Goal: Information Seeking & Learning: Learn about a topic

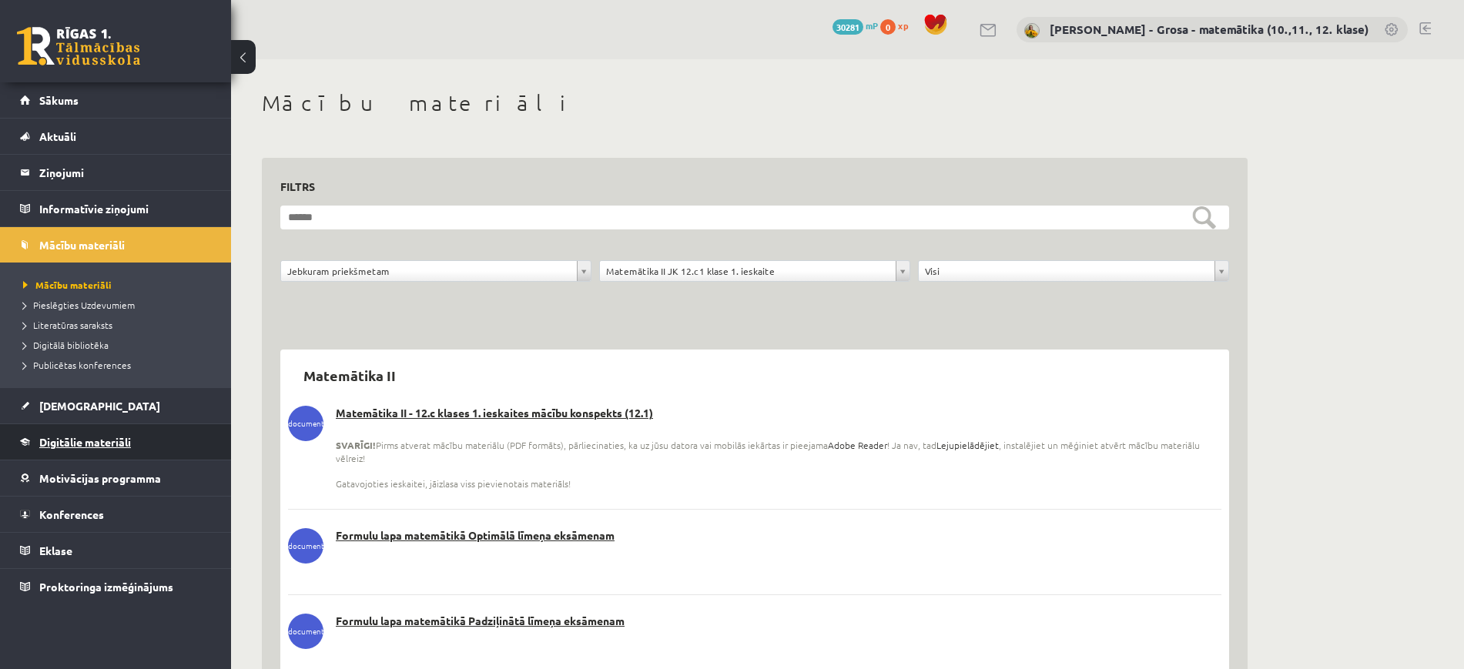
scroll to position [2186, 0]
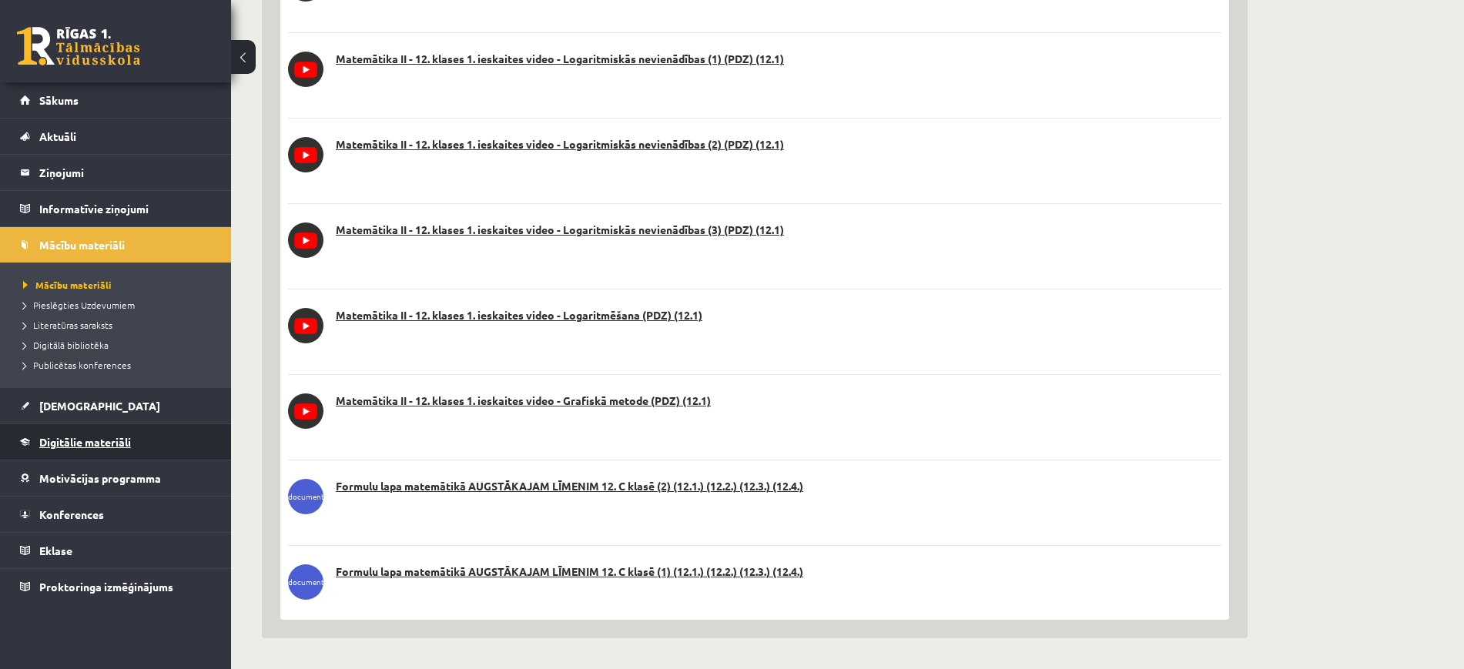
click at [85, 450] on link "Digitālie materiāli" at bounding box center [116, 441] width 192 height 35
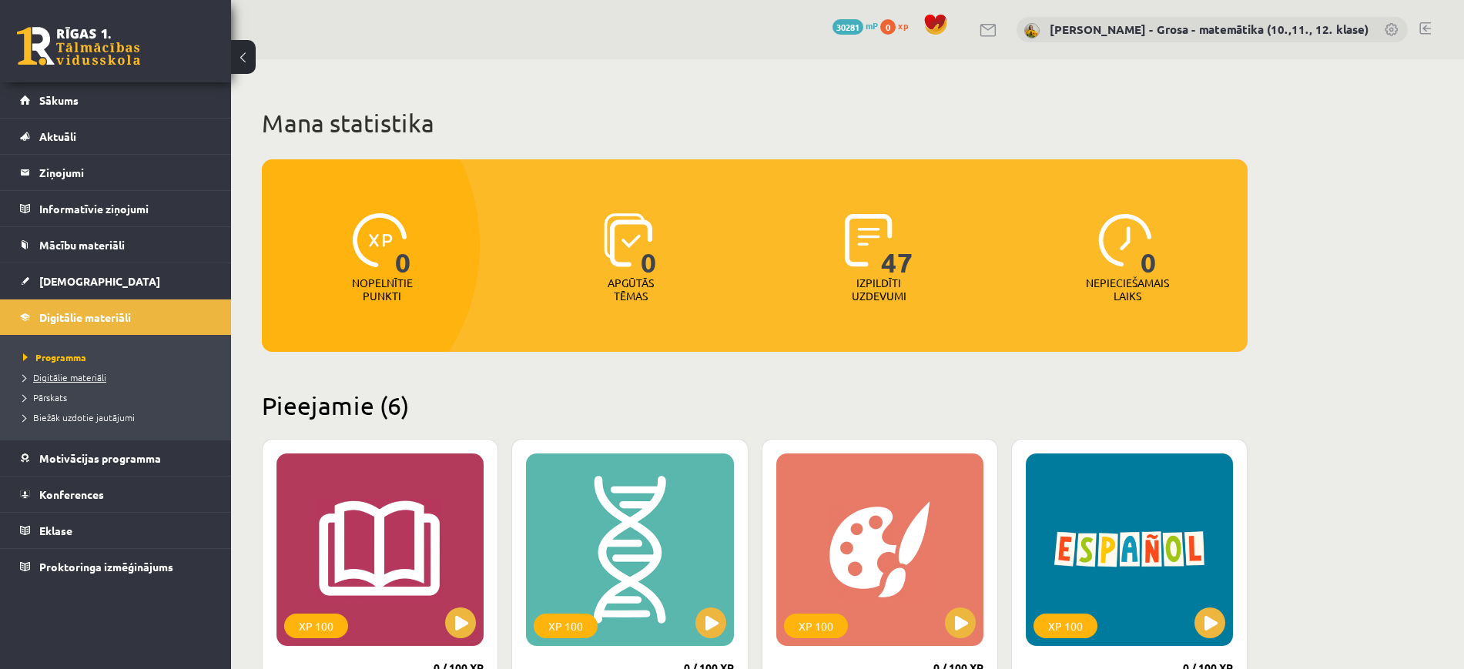
click at [62, 382] on link "Digitālie materiāli" at bounding box center [119, 377] width 193 height 14
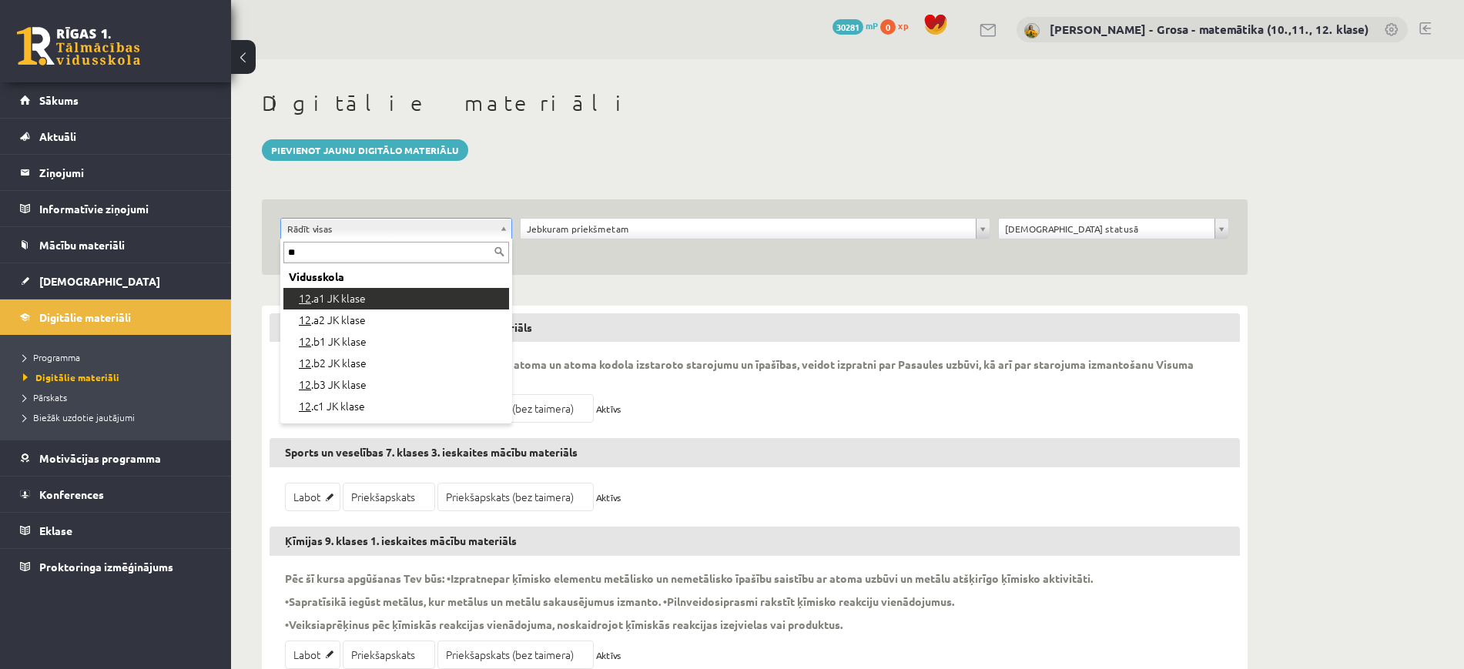
type input "**"
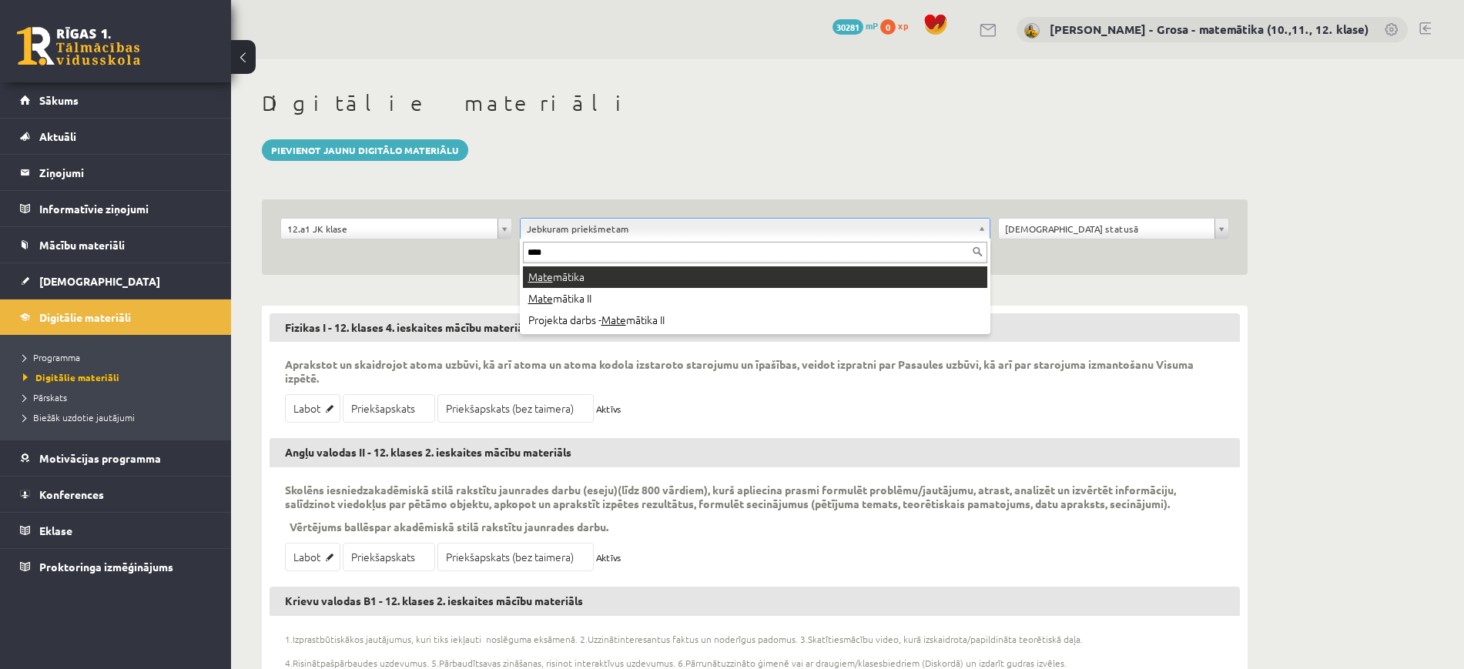
type input "****"
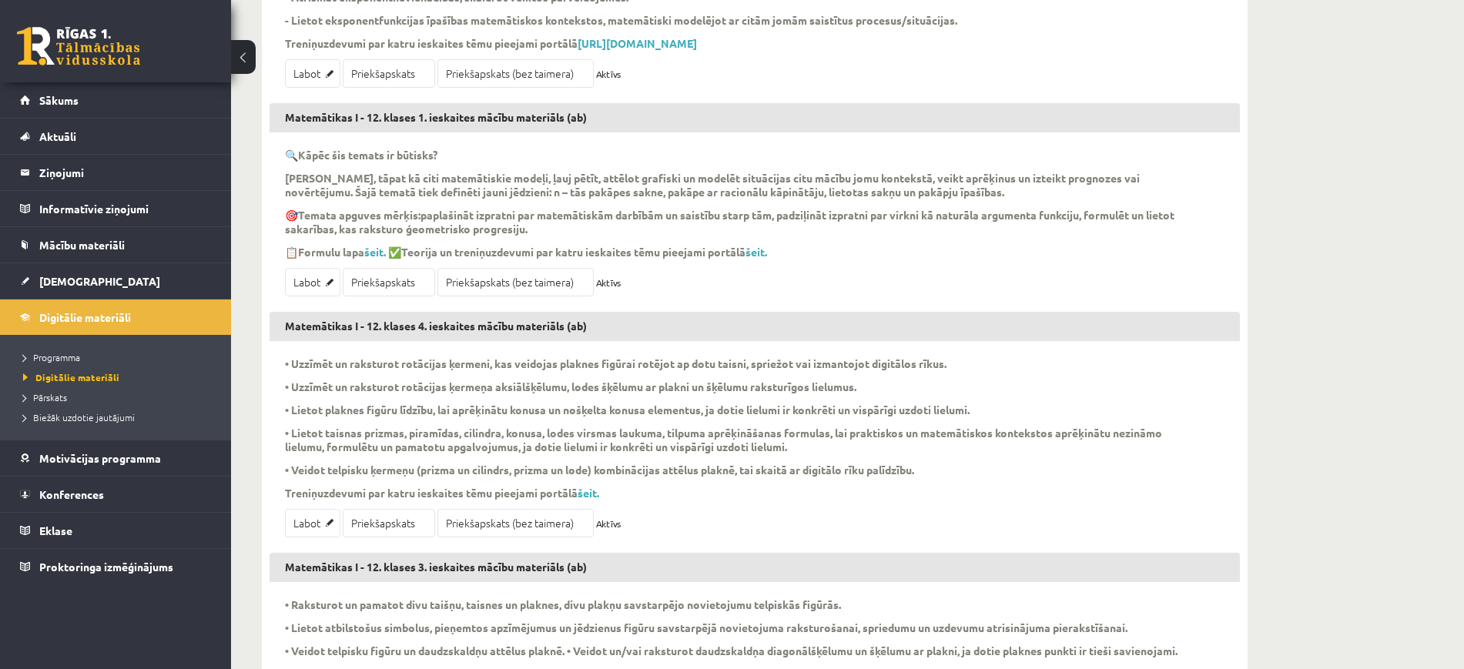
scroll to position [481, 0]
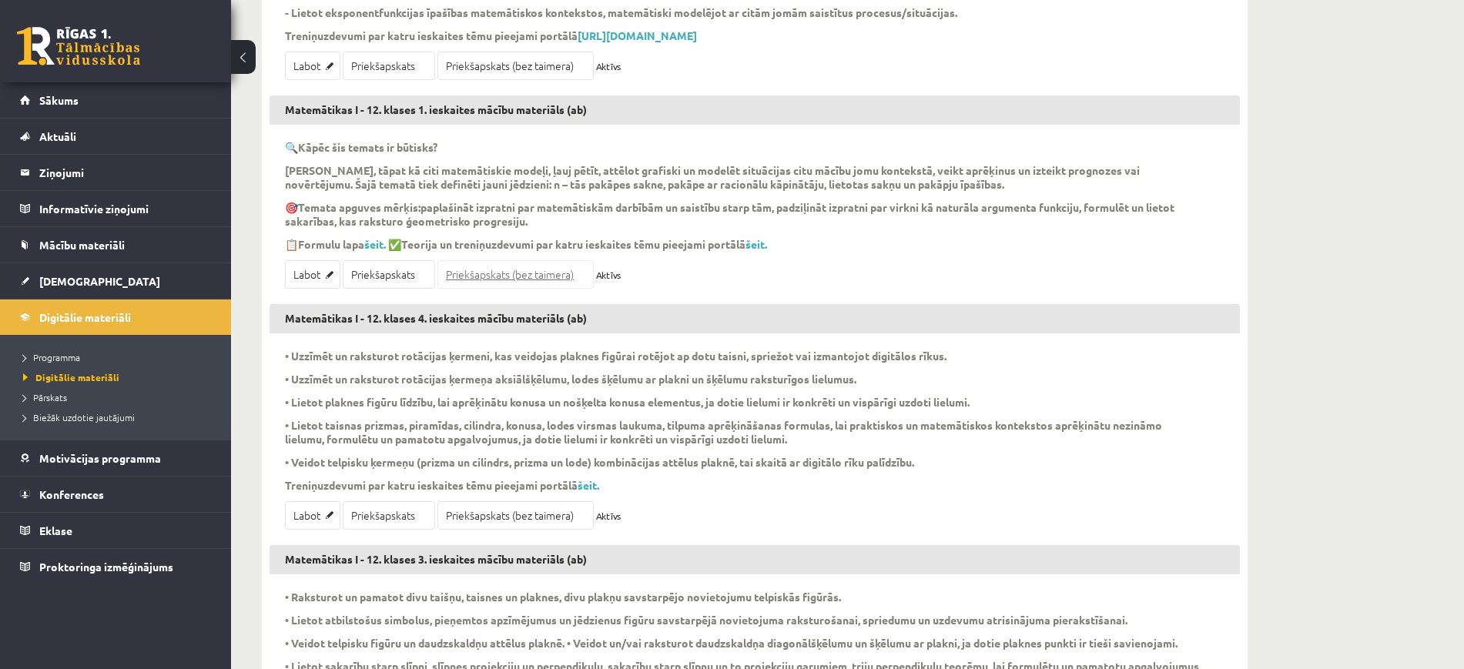
click at [534, 289] on link "Priekšapskats (bez taimera)" at bounding box center [515, 274] width 156 height 28
click at [532, 289] on link "Priekšapskats (bez taimera)" at bounding box center [515, 274] width 156 height 28
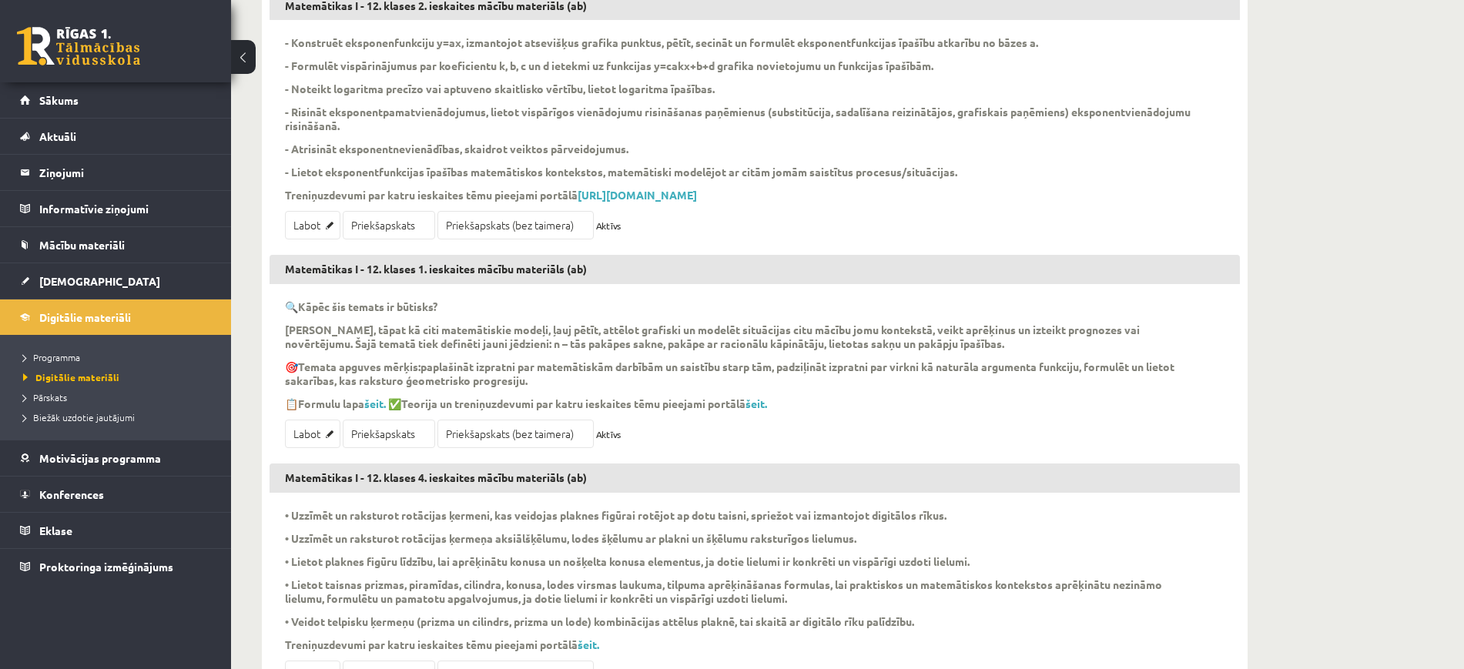
scroll to position [358, 0]
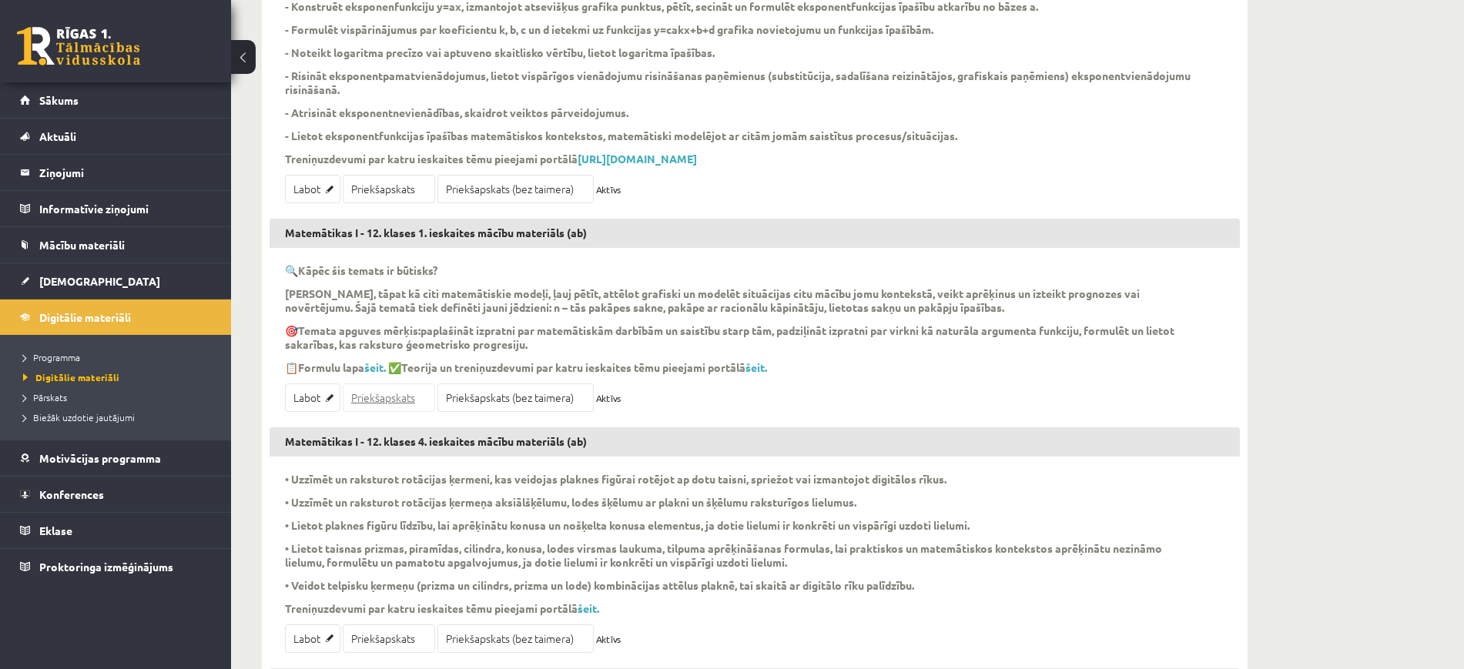
click at [392, 412] on link "Priekšapskats" at bounding box center [389, 397] width 92 height 28
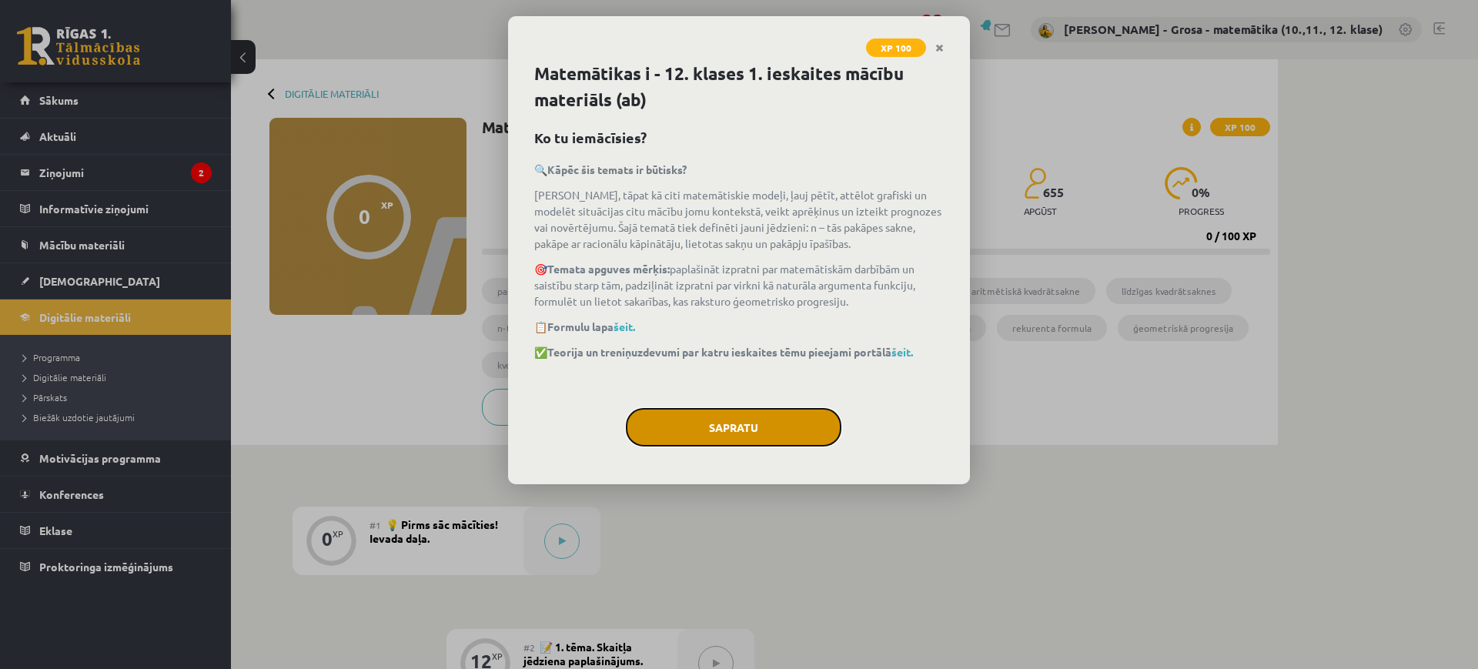
click at [809, 420] on button "Sapratu" at bounding box center [734, 427] width 216 height 39
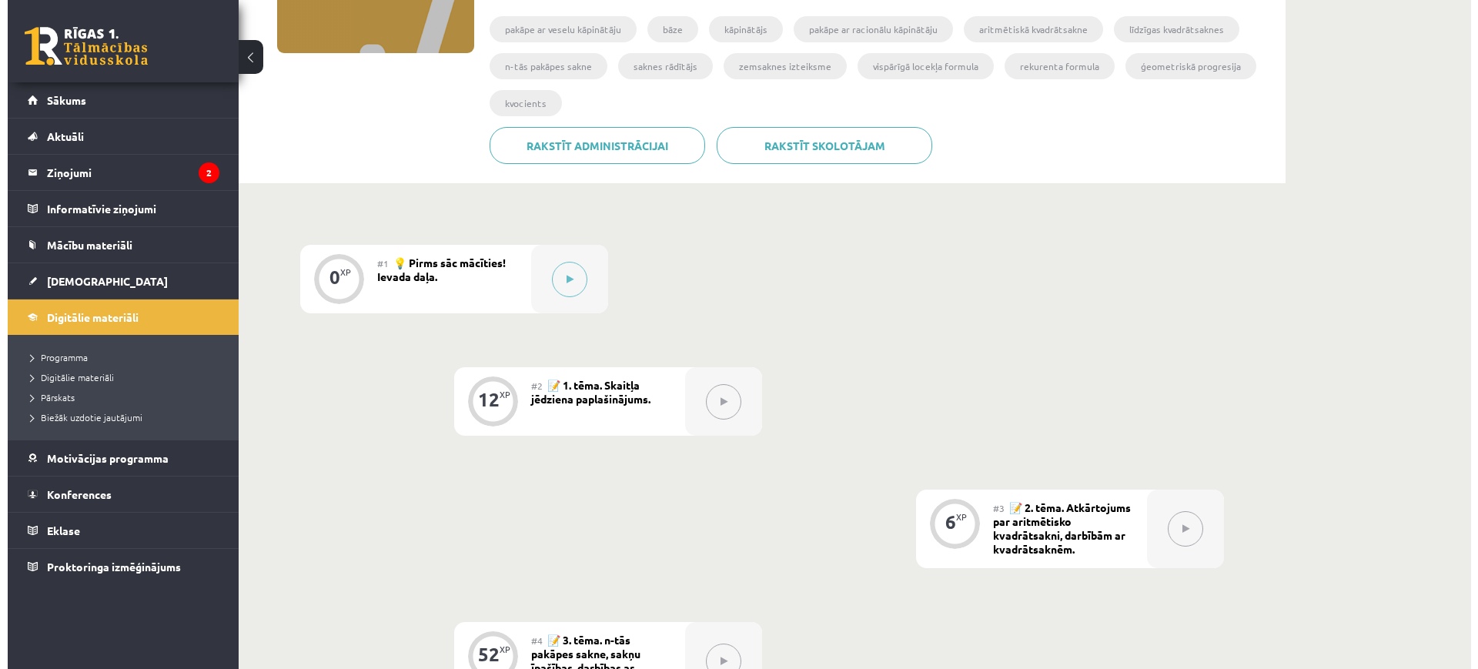
scroll to position [289, 0]
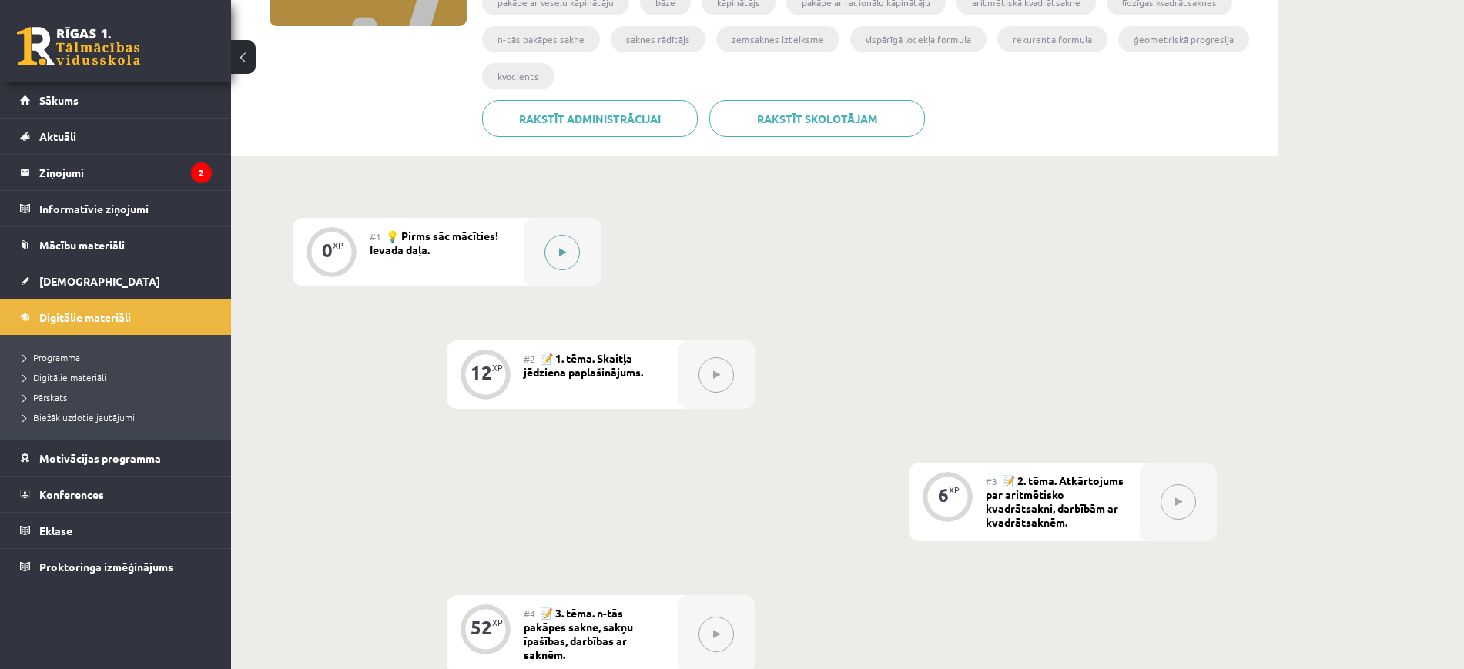
click at [540, 244] on div at bounding box center [562, 252] width 77 height 69
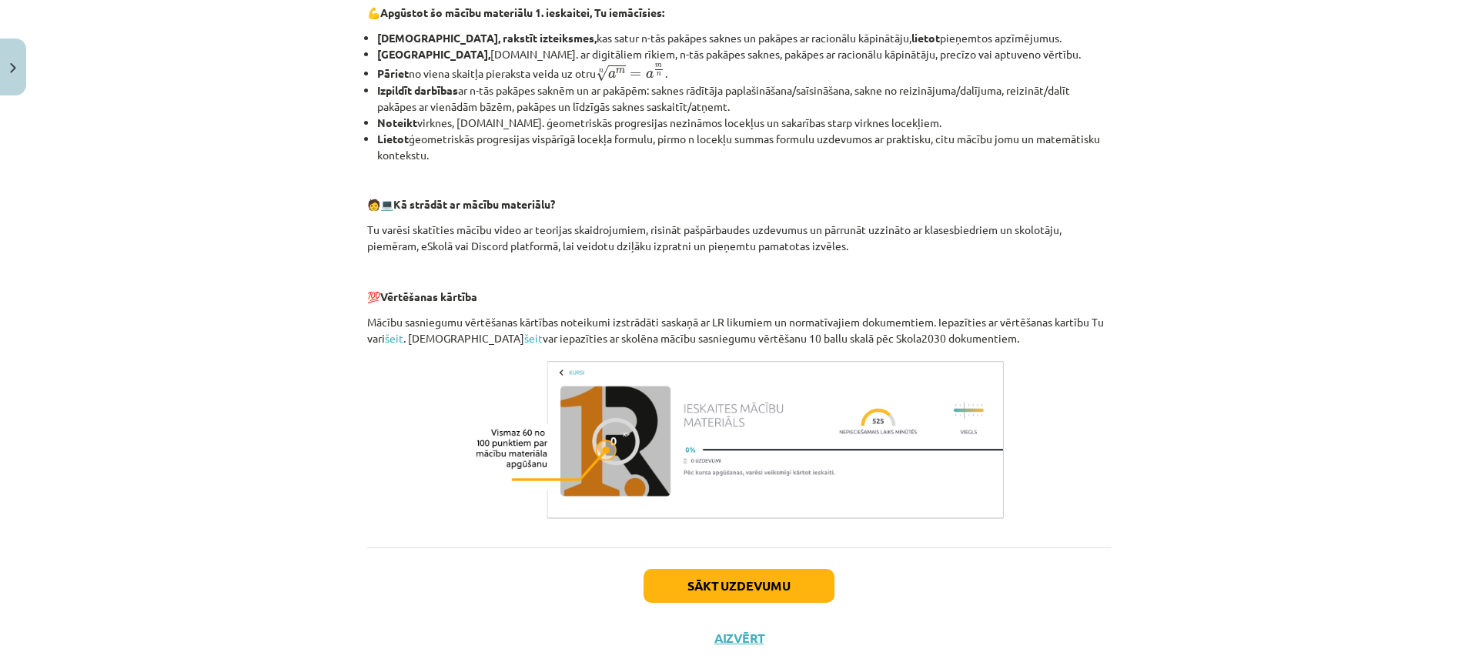
scroll to position [569, 0]
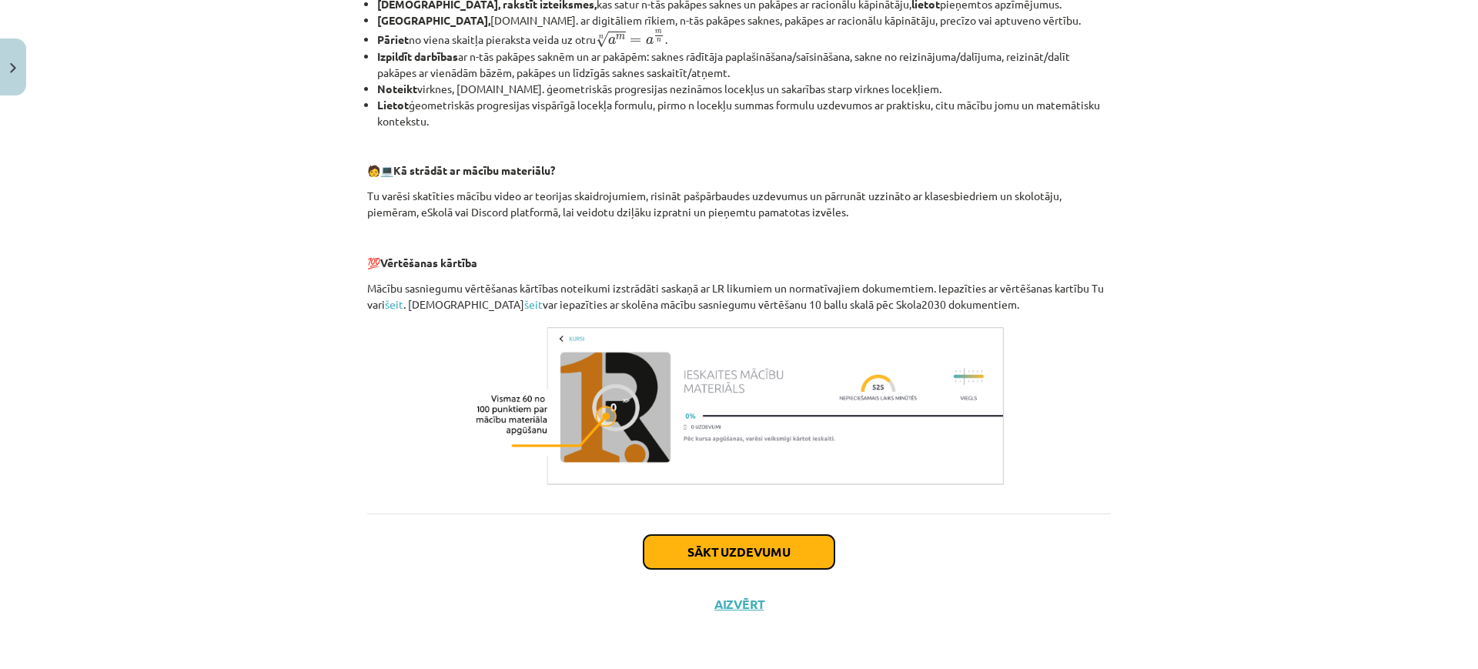
click at [794, 558] on button "Sākt uzdevumu" at bounding box center [739, 552] width 191 height 34
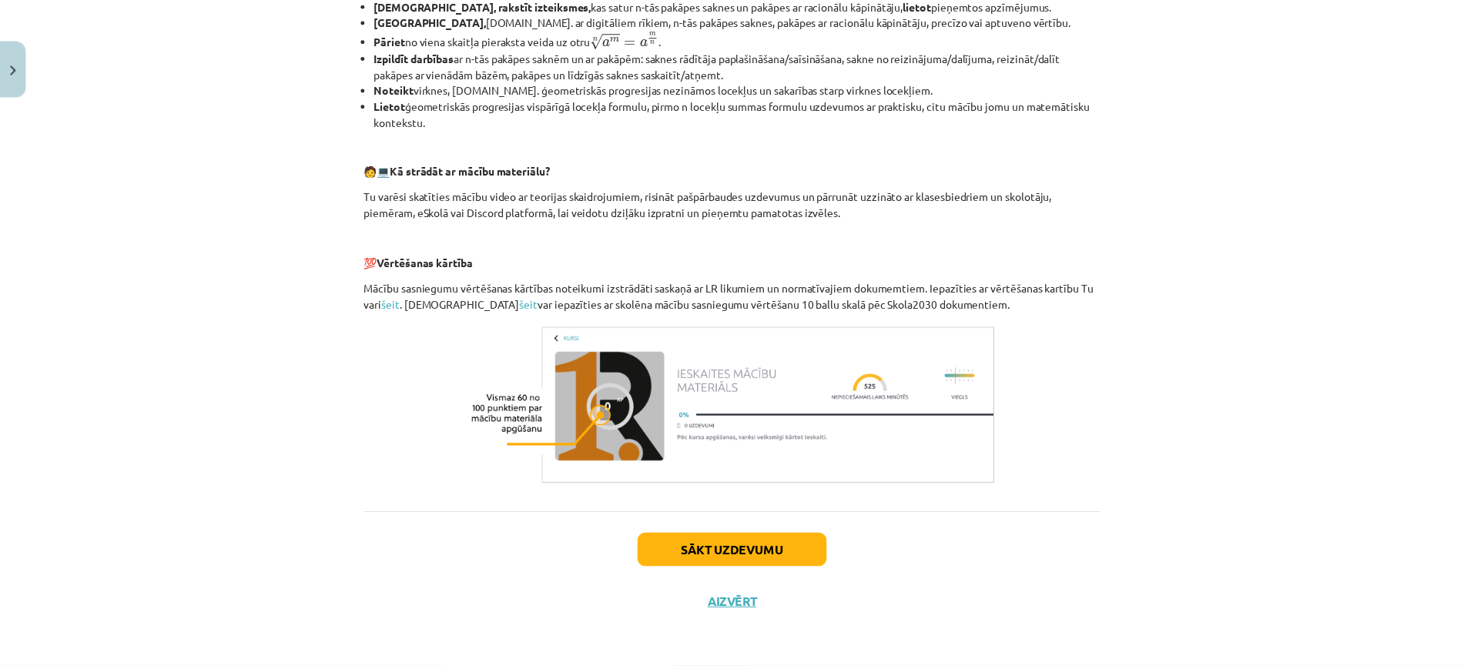
scroll to position [0, 0]
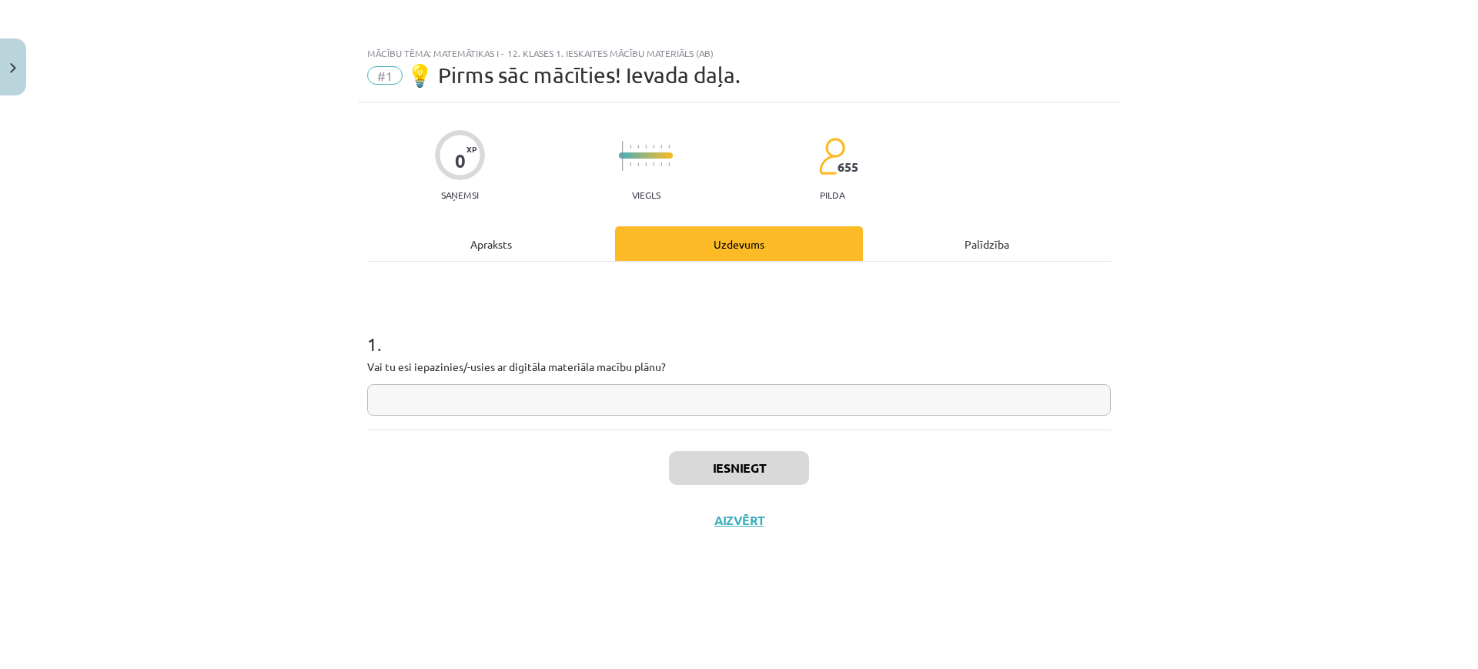
click at [455, 380] on div "1 . Vai tu esi iepazinies/-usies ar digitāla materiāla macību plānu?" at bounding box center [739, 360] width 744 height 109
click at [447, 403] on input "text" at bounding box center [739, 400] width 744 height 32
click at [743, 523] on button "Aizvērt" at bounding box center [739, 520] width 59 height 15
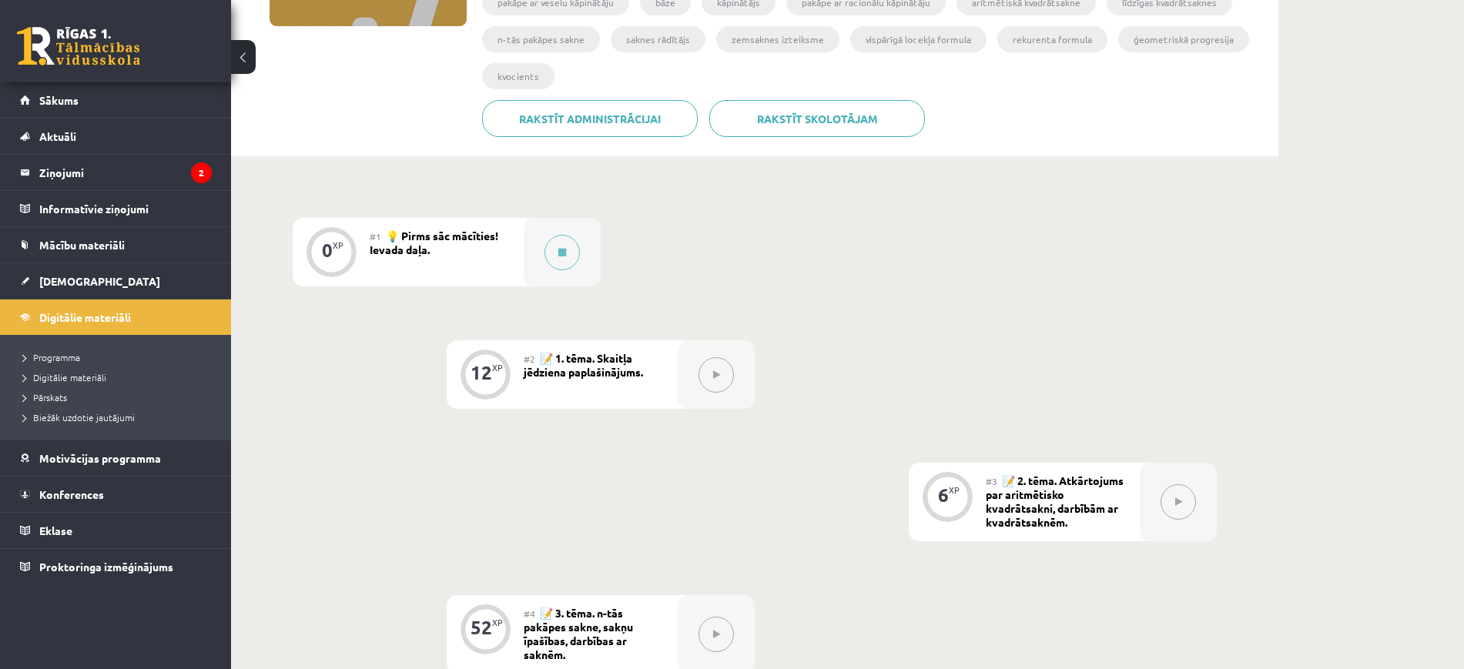
click at [735, 366] on div at bounding box center [716, 374] width 77 height 69
click at [714, 373] on icon at bounding box center [716, 374] width 7 height 9
click at [557, 241] on button at bounding box center [561, 252] width 35 height 35
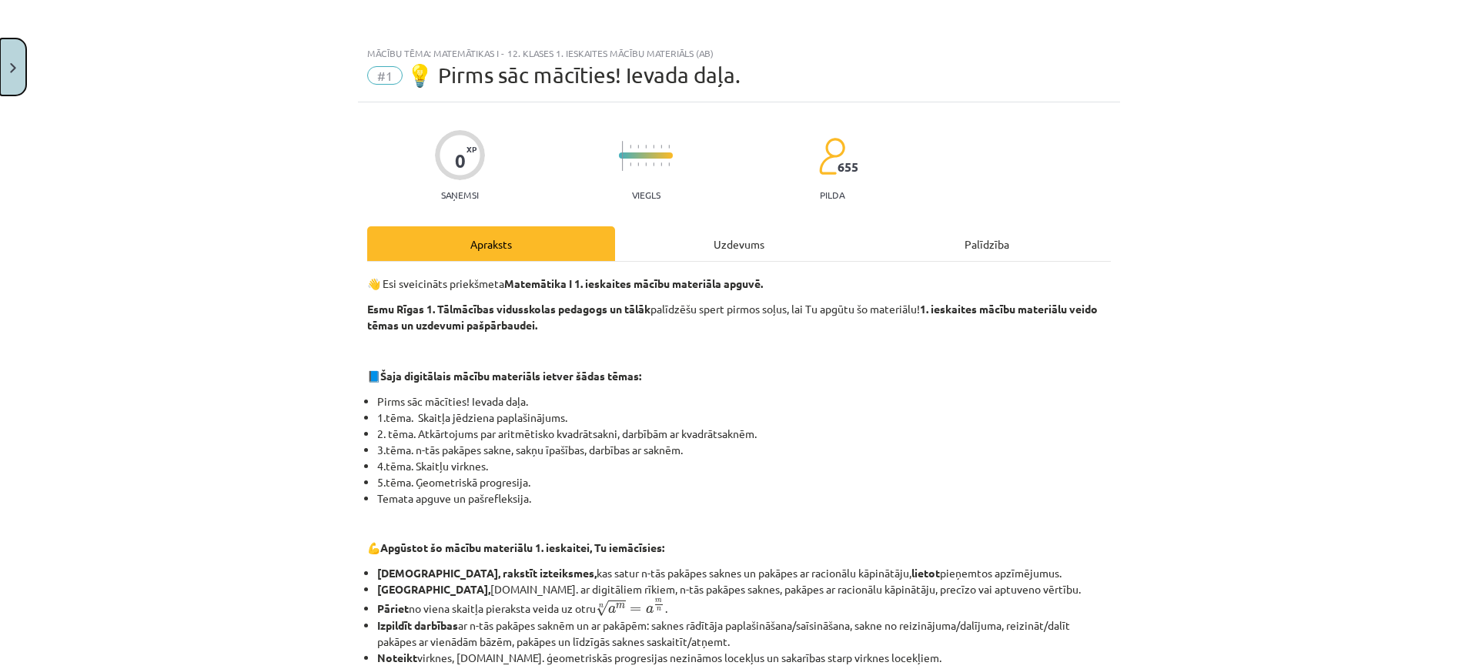
click at [23, 68] on button "Close" at bounding box center [13, 67] width 26 height 57
click at [112, 182] on div "Mācību tēma: Matemātikas i - 12. klases 1. ieskaites mācību materiāls (ab) #1 💡…" at bounding box center [739, 334] width 1478 height 669
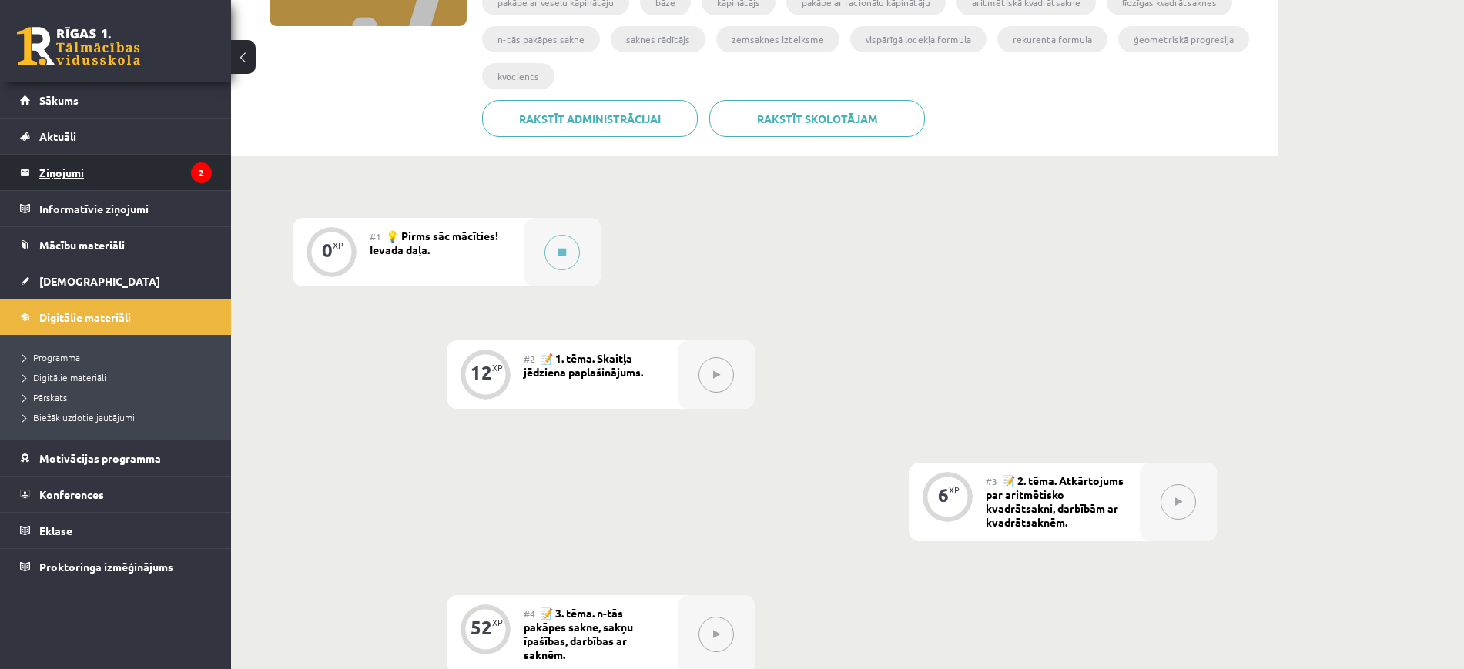
click at [90, 170] on legend "Ziņojumi 2" at bounding box center [125, 172] width 172 height 35
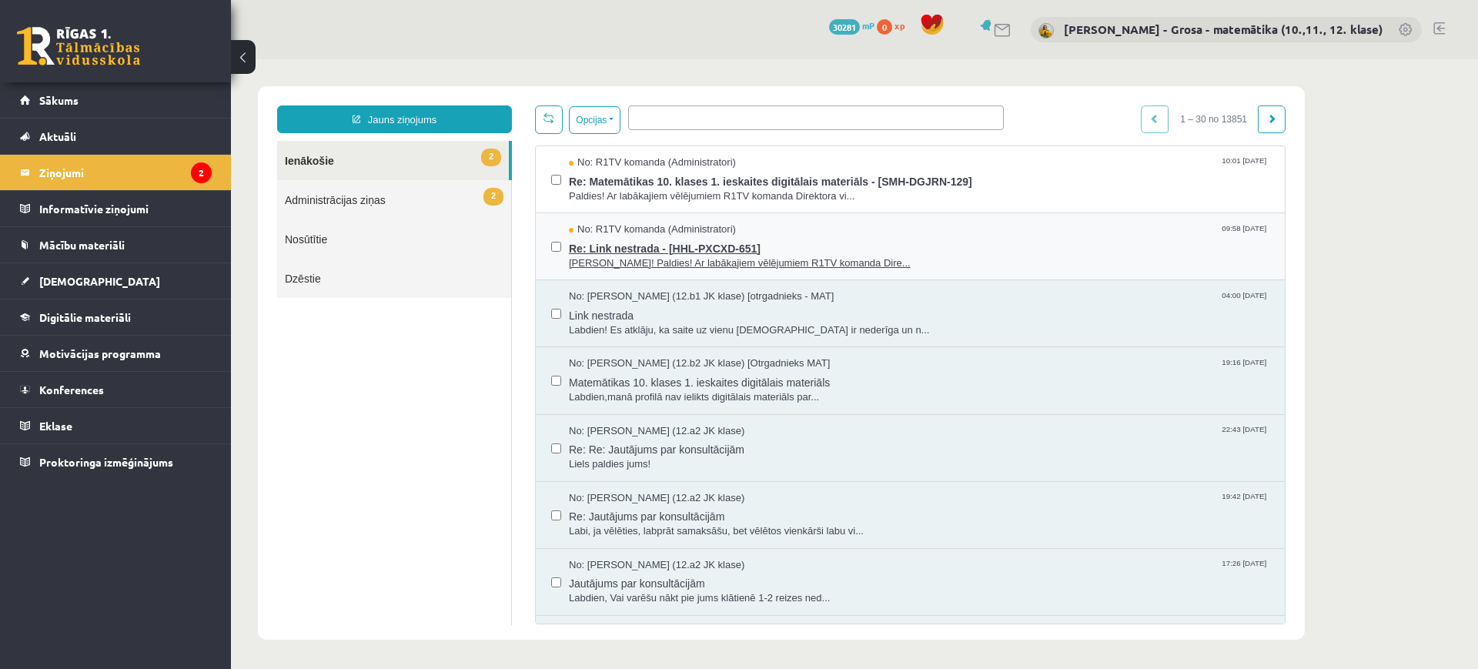
click at [916, 251] on span "Re: Link nestrada - [HHL-PXCXD-651]" at bounding box center [919, 246] width 701 height 19
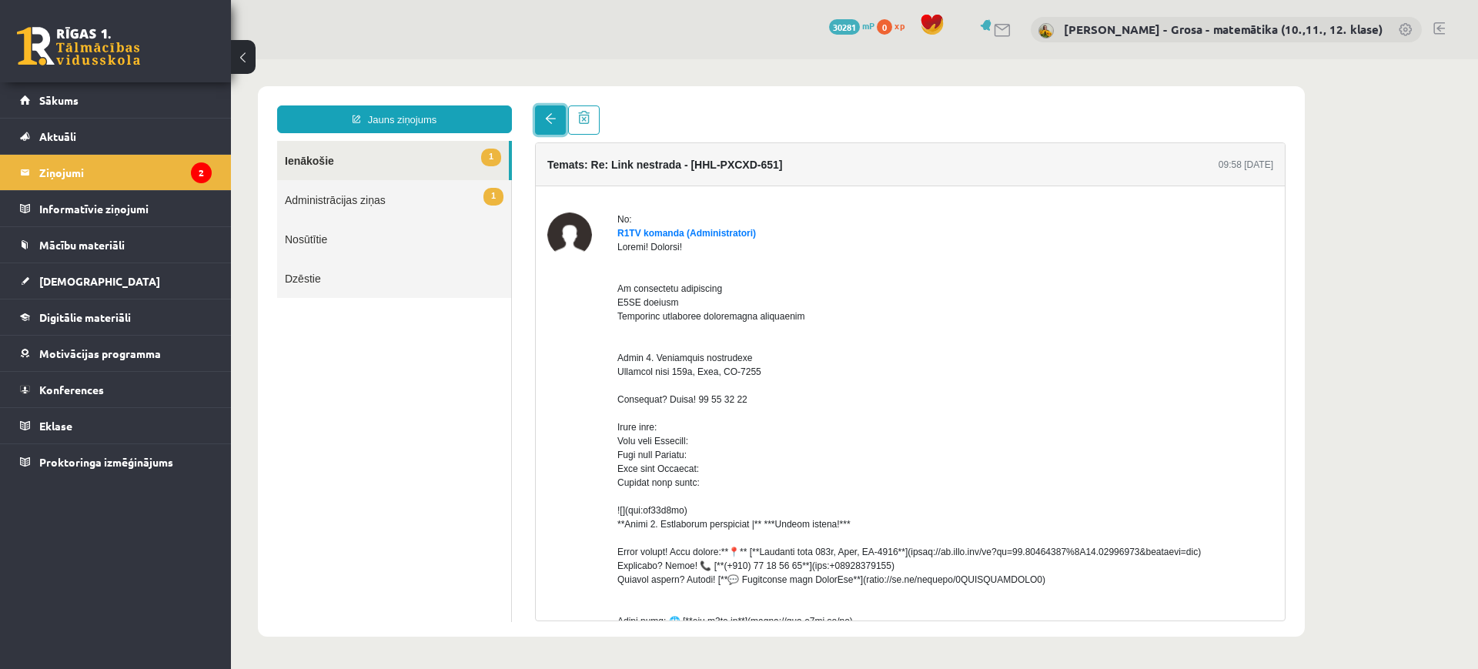
click at [549, 126] on link at bounding box center [550, 119] width 31 height 29
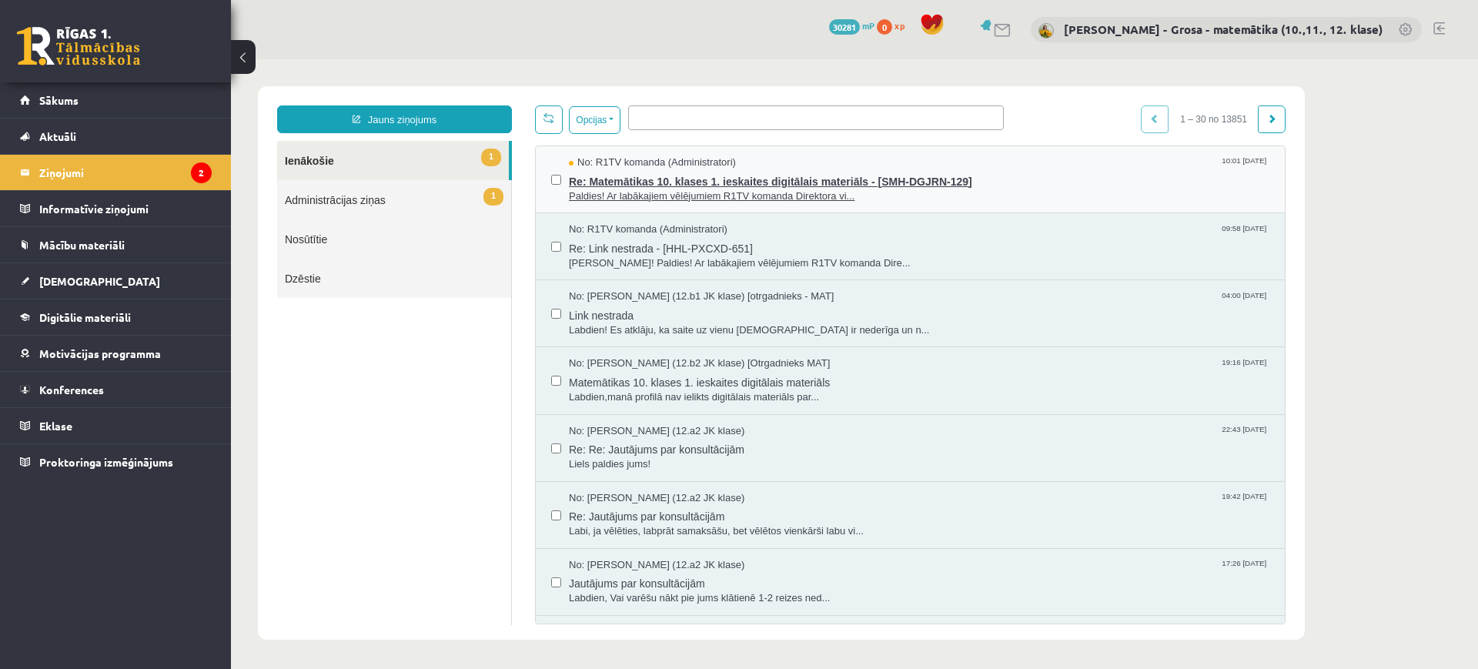
click at [609, 176] on span "Re: Matemātikas 10. klases 1. ieskaites digitālais materiāls - [SMH-DGJRN-129]" at bounding box center [919, 179] width 701 height 19
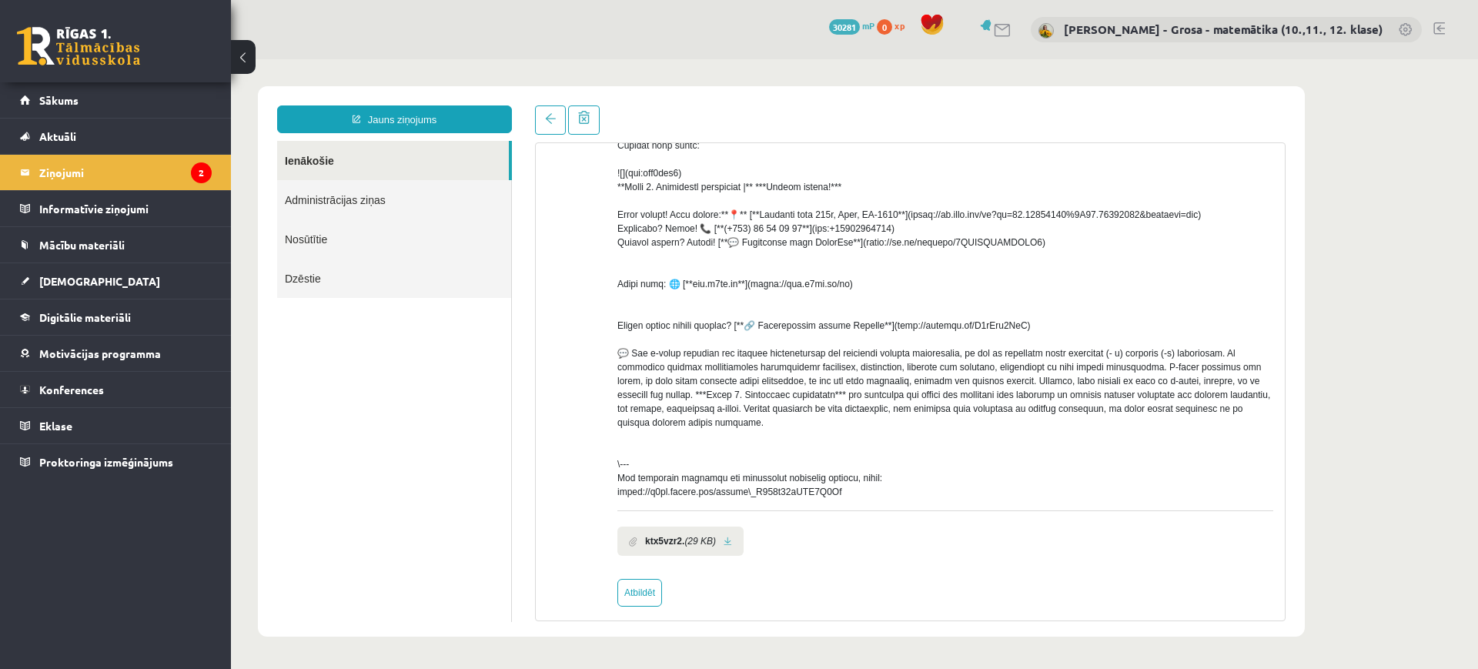
scroll to position [363, 0]
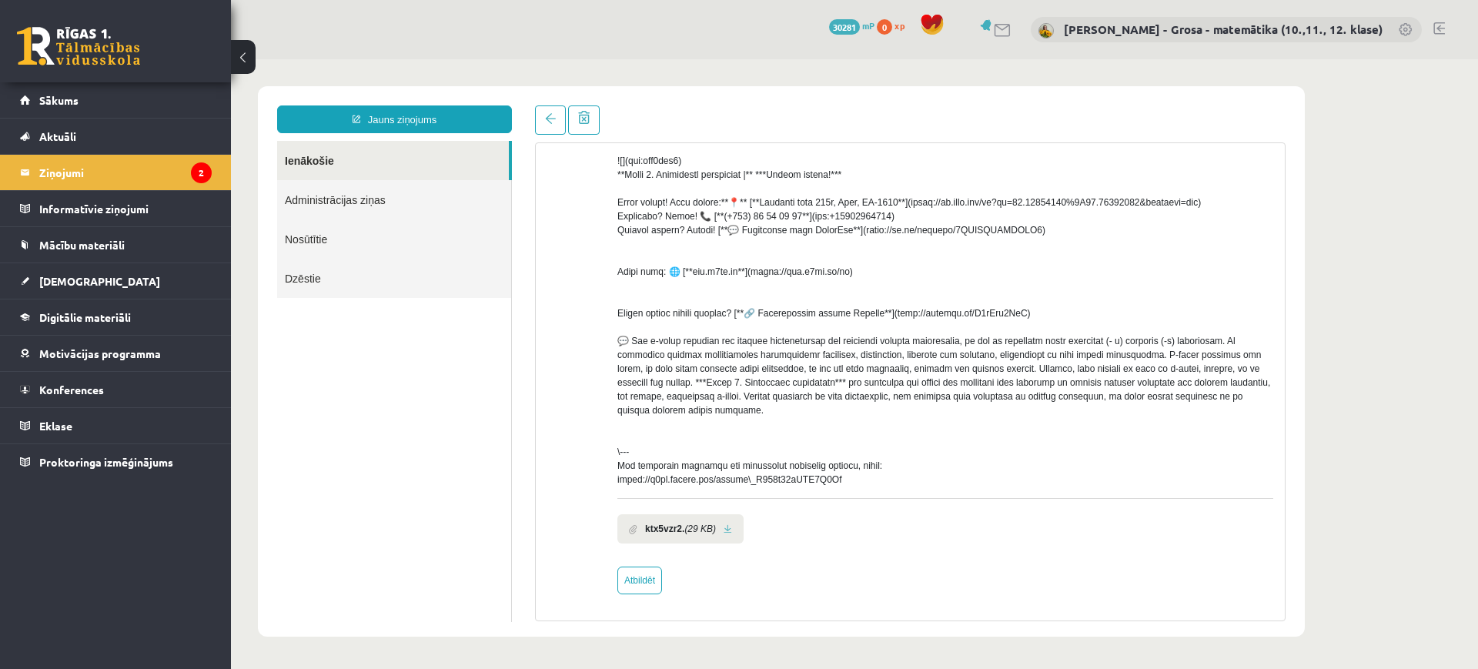
click at [732, 525] on link at bounding box center [728, 529] width 8 height 10
click at [544, 109] on link at bounding box center [550, 119] width 31 height 29
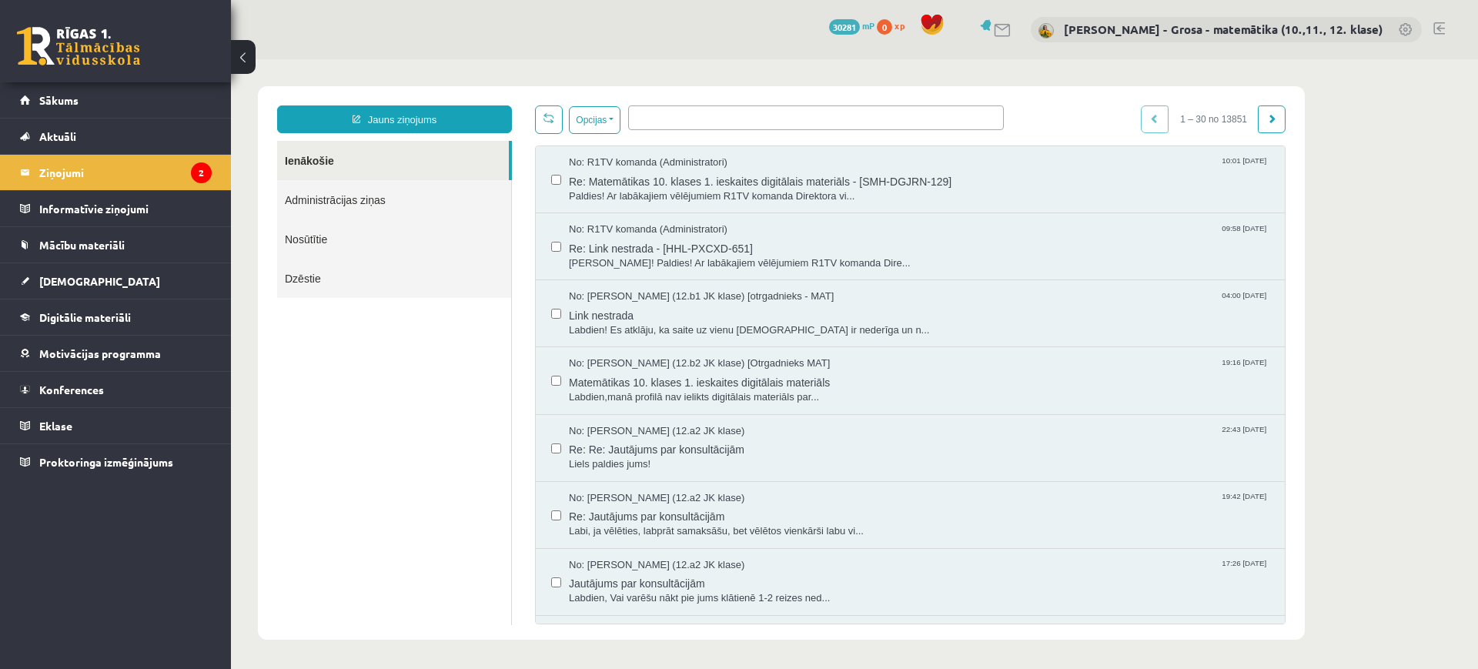
scroll to position [0, 0]
click at [98, 106] on link "Sākums" at bounding box center [116, 99] width 192 height 35
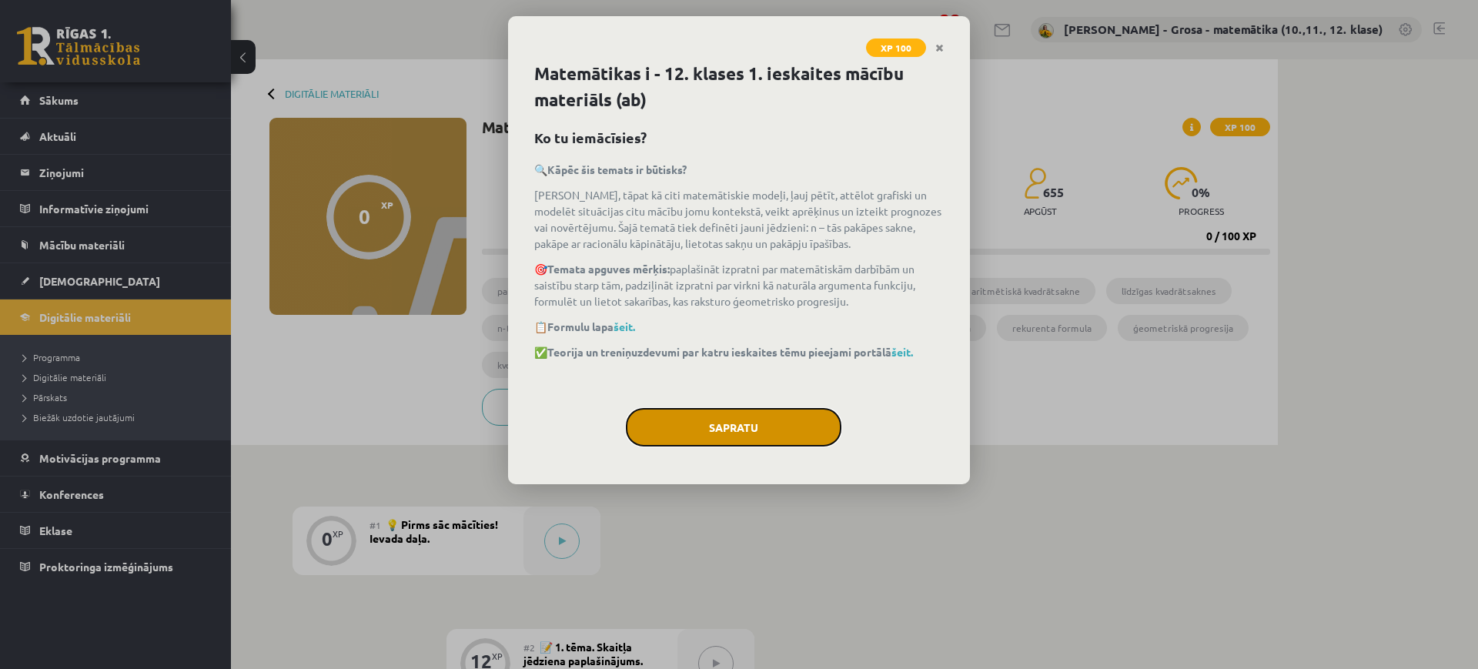
click at [791, 427] on button "Sapratu" at bounding box center [734, 427] width 216 height 39
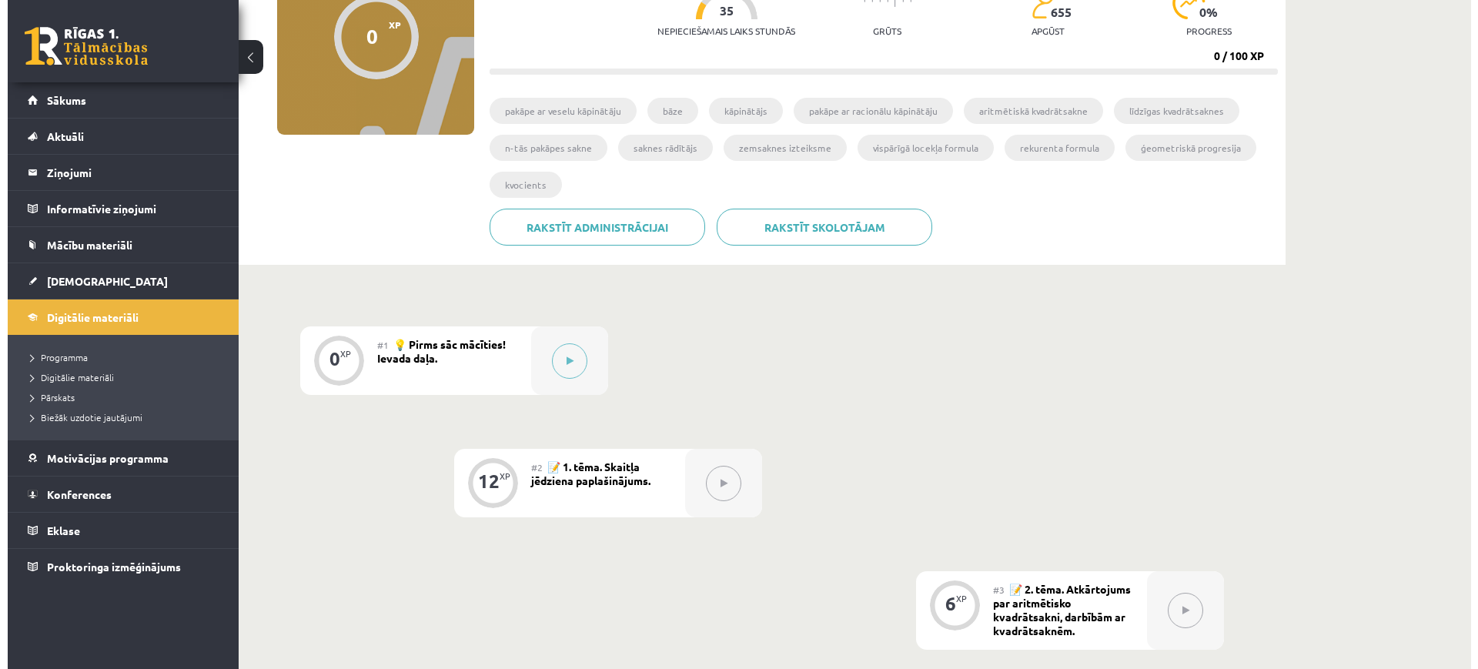
scroll to position [193, 0]
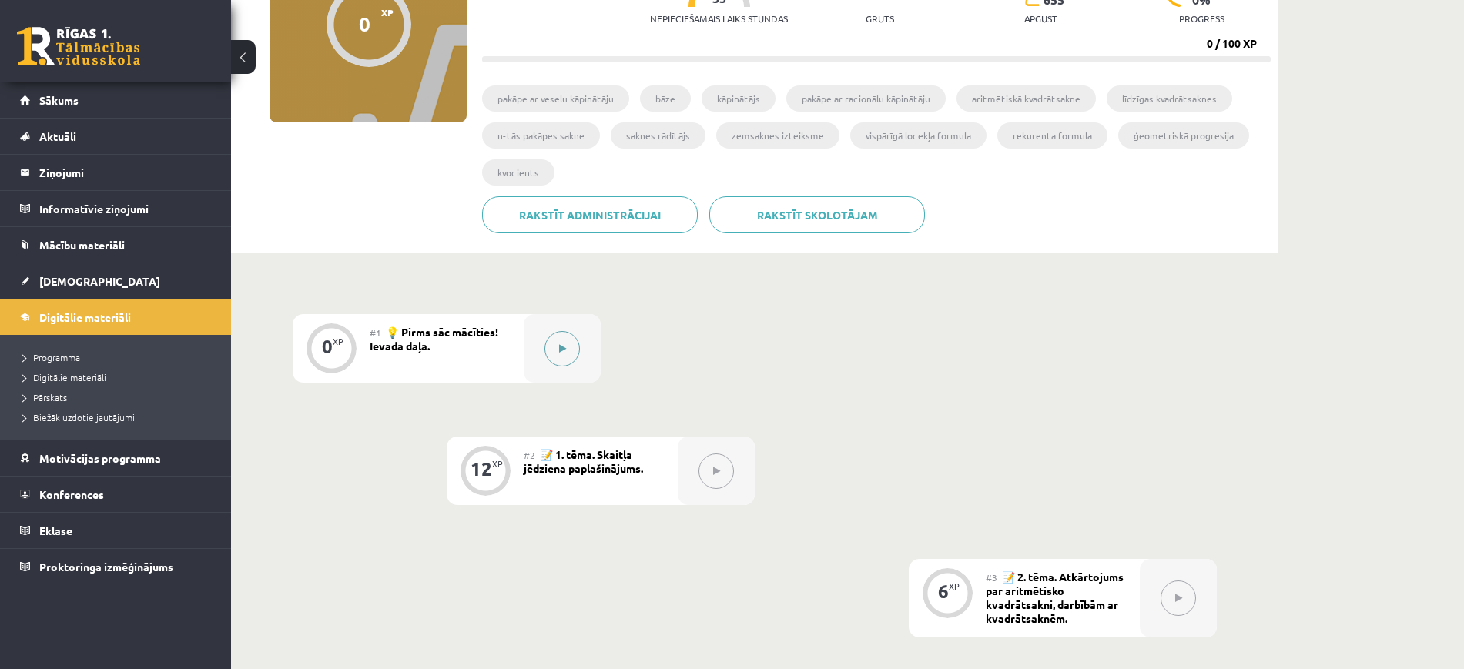
click at [553, 347] on button at bounding box center [561, 348] width 35 height 35
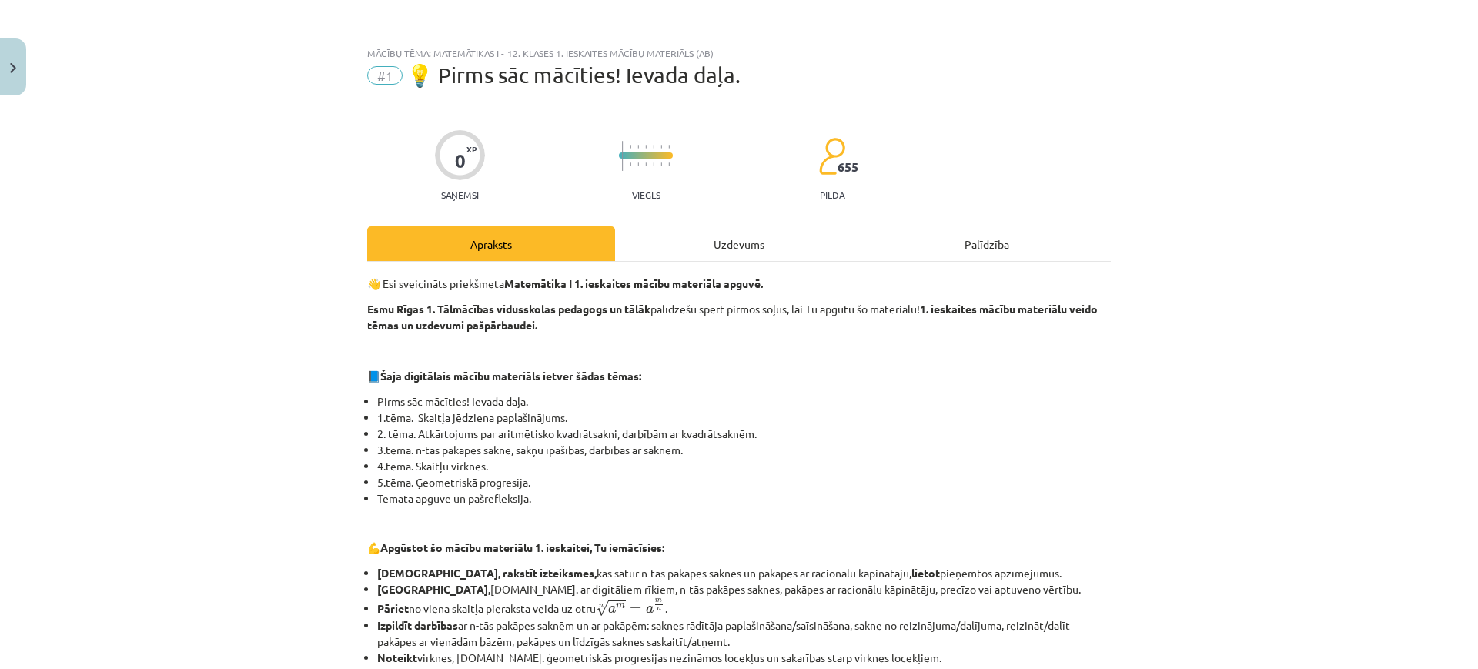
click at [753, 246] on div "Uzdevums" at bounding box center [739, 243] width 248 height 35
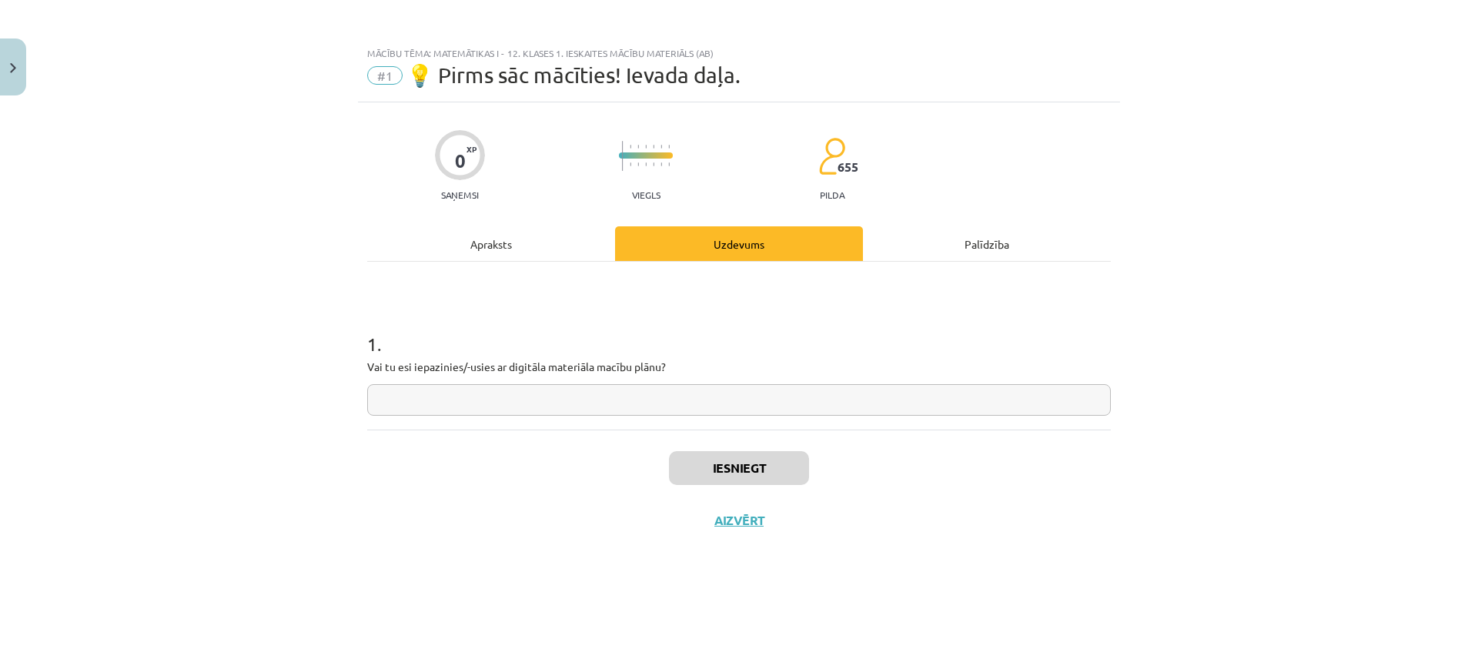
click at [722, 411] on input "text" at bounding box center [739, 400] width 744 height 32
type input "*"
click at [750, 477] on button "Iesniegt" at bounding box center [739, 468] width 140 height 34
click at [729, 521] on button "Nākamā nodarbība" at bounding box center [739, 530] width 151 height 35
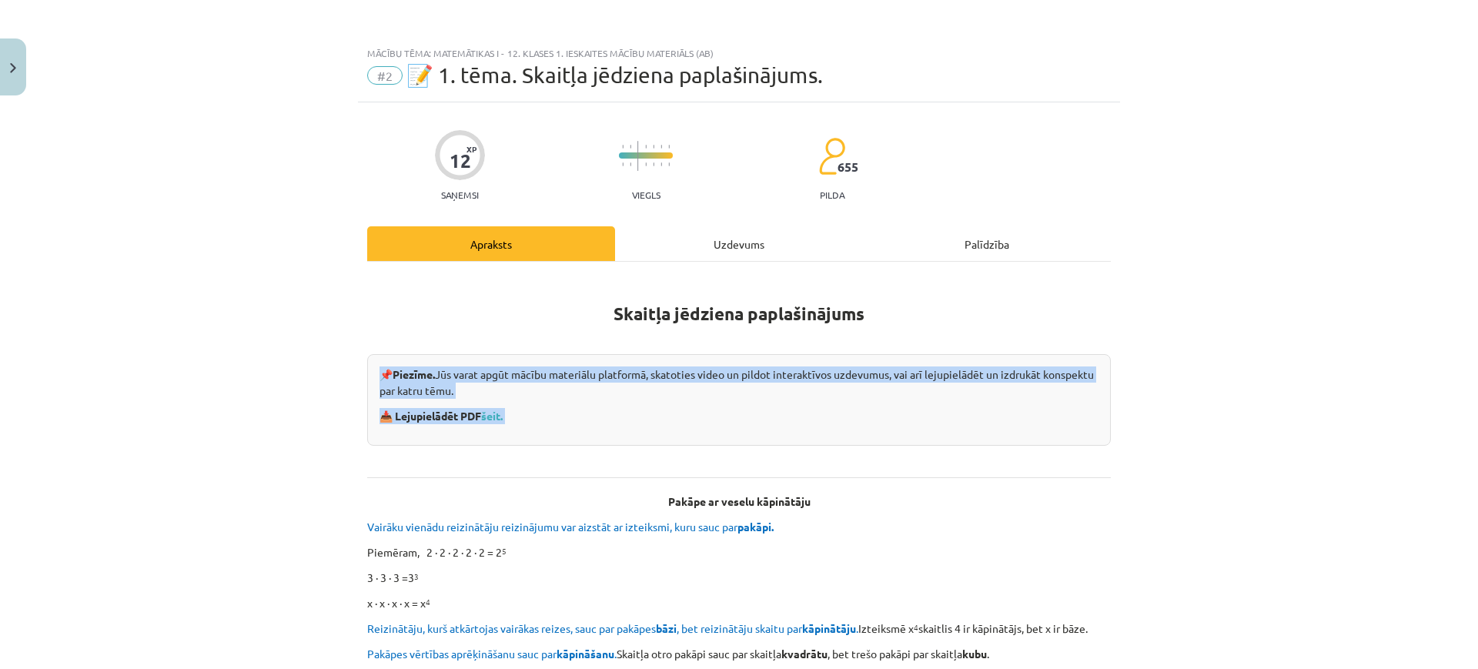
drag, startPoint x: 374, startPoint y: 361, endPoint x: 541, endPoint y: 408, distance: 173.6
click at [541, 408] on div "📌 Piezīme. Jūs varat apgūt mācību materiālu platformā, skatoties video un pildo…" at bounding box center [739, 400] width 744 height 92
copy div "📌 Piezīme. Jūs varat apgūt mācību materiālu platformā, skatoties video un pildo…"
